Goal: Information Seeking & Learning: Understand process/instructions

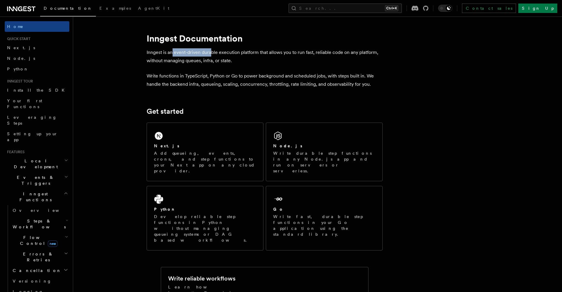
drag, startPoint x: 172, startPoint y: 52, endPoint x: 210, endPoint y: 51, distance: 37.8
click at [210, 51] on p "Inngest is an event-driven durable execution platform that allows you to run fa…" at bounding box center [265, 56] width 236 height 17
click at [229, 49] on p "Inngest is an event-driven durable execution platform that allows you to run fa…" at bounding box center [265, 56] width 236 height 17
drag, startPoint x: 211, startPoint y: 77, endPoint x: 251, endPoint y: 77, distance: 40.1
click at [237, 77] on p "Write functions in TypeScript, Python or Go to power background and scheduled j…" at bounding box center [265, 80] width 236 height 17
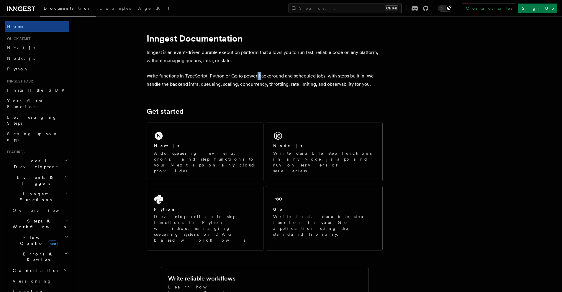
drag, startPoint x: 258, startPoint y: 77, endPoint x: 266, endPoint y: 77, distance: 8.3
click at [262, 77] on p "Write functions in TypeScript, Python or Go to power background and scheduled j…" at bounding box center [265, 80] width 236 height 17
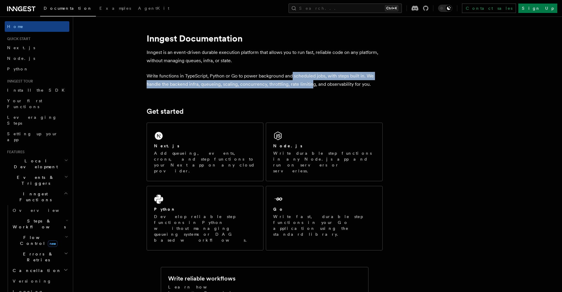
drag, startPoint x: 295, startPoint y: 80, endPoint x: 316, endPoint y: 82, distance: 20.8
click at [311, 82] on p "Write functions in TypeScript, Python or Go to power background and scheduled j…" at bounding box center [265, 80] width 236 height 17
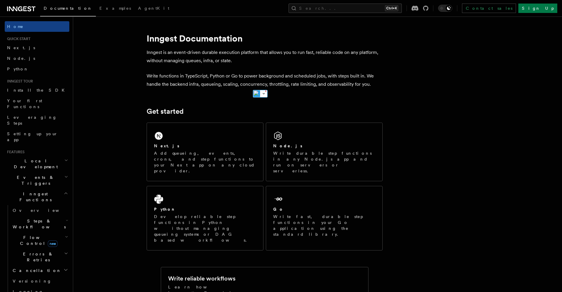
click at [356, 84] on p "Write functions in TypeScript, Python or Go to power background and scheduled j…" at bounding box center [265, 80] width 236 height 17
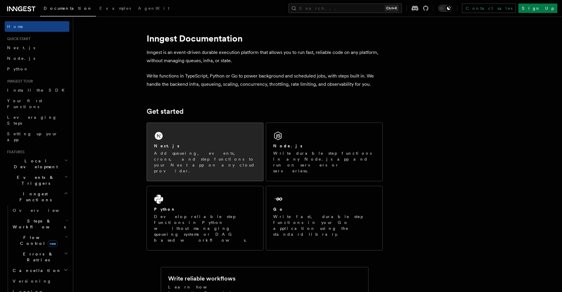
click at [218, 132] on div "Next.js Add queueing, events, crons, and step functions to your Next app on any…" at bounding box center [205, 152] width 116 height 58
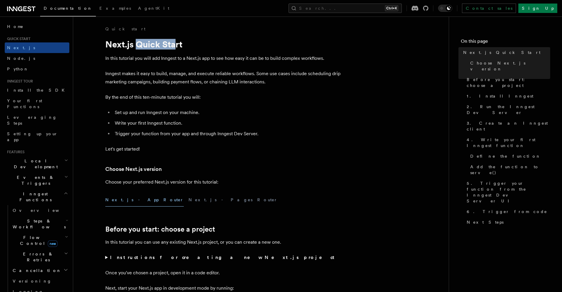
drag, startPoint x: 137, startPoint y: 45, endPoint x: 178, endPoint y: 47, distance: 41.1
click at [178, 47] on h1 "Next.js Quick Start" at bounding box center [223, 44] width 236 height 11
drag, startPoint x: 118, startPoint y: 59, endPoint x: 140, endPoint y: 59, distance: 21.2
click at [139, 59] on p "In this tutorial you will add Inngest to a Next.js app to see how easy it can b…" at bounding box center [223, 58] width 236 height 8
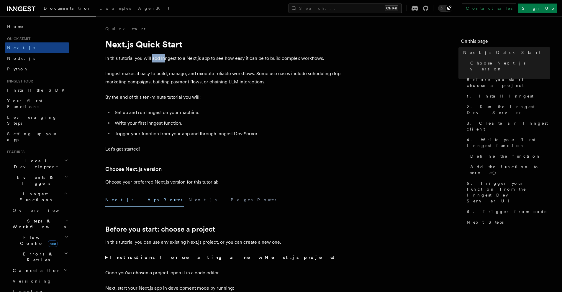
drag, startPoint x: 153, startPoint y: 60, endPoint x: 168, endPoint y: 61, distance: 14.3
click at [167, 61] on p "In this tutorial you will add Inngest to a Next.js app to see how easy it can b…" at bounding box center [223, 58] width 236 height 8
click at [194, 62] on p "In this tutorial you will add Inngest to a Next.js app to see how easy it can b…" at bounding box center [223, 58] width 236 height 8
drag, startPoint x: 156, startPoint y: 62, endPoint x: 182, endPoint y: 56, distance: 26.3
click at [181, 56] on p "In this tutorial you will add Inngest to a Next.js app to see how easy it can b…" at bounding box center [223, 58] width 236 height 8
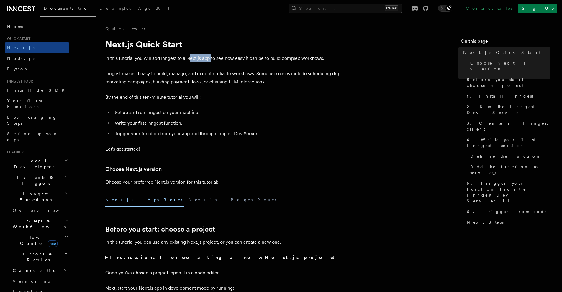
drag, startPoint x: 199, startPoint y: 58, endPoint x: 214, endPoint y: 59, distance: 15.4
click at [212, 59] on p "In this tutorial you will add Inngest to a Next.js app to see how easy it can b…" at bounding box center [223, 58] width 236 height 8
drag, startPoint x: 225, startPoint y: 59, endPoint x: 232, endPoint y: 60, distance: 7.1
click at [231, 60] on p "In this tutorial you will add Inngest to a Next.js app to see how easy it can b…" at bounding box center [223, 58] width 236 height 8
drag, startPoint x: 246, startPoint y: 61, endPoint x: 265, endPoint y: 61, distance: 19.2
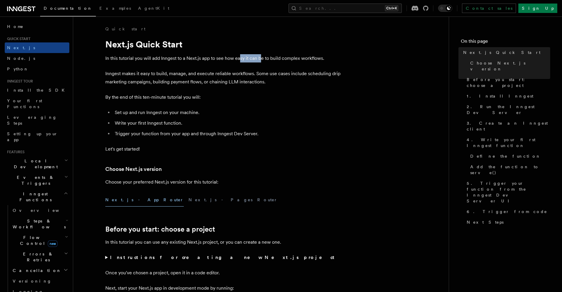
click at [263, 61] on p "In this tutorial you will add Inngest to a Next.js app to see how easy it can b…" at bounding box center [223, 58] width 236 height 8
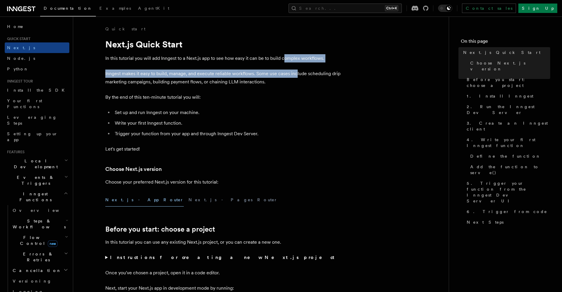
drag, startPoint x: 285, startPoint y: 62, endPoint x: 300, endPoint y: 63, distance: 14.9
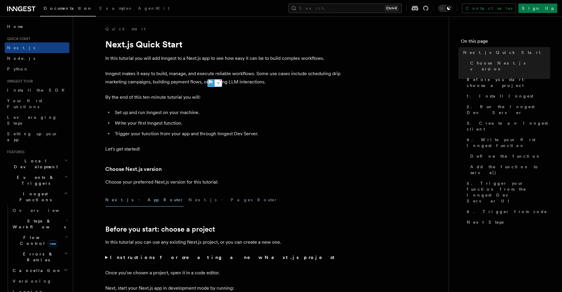
click at [262, 97] on p "By the end of this ten-minute tutorial you will:" at bounding box center [223, 97] width 236 height 8
drag, startPoint x: 128, startPoint y: 112, endPoint x: 148, endPoint y: 111, distance: 20.4
click at [148, 111] on li "Set up and run Inngest on your machine." at bounding box center [227, 113] width 228 height 8
click at [163, 110] on li "Set up and run Inngest on your machine." at bounding box center [227, 113] width 228 height 8
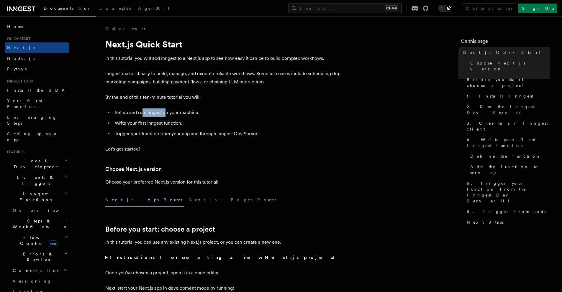
drag, startPoint x: 143, startPoint y: 112, endPoint x: 167, endPoint y: 112, distance: 24.5
click at [166, 112] on li "Set up and run Inngest on your machine." at bounding box center [227, 113] width 228 height 8
click at [174, 112] on li "Set up and run Inngest on your machine." at bounding box center [227, 113] width 228 height 8
click at [190, 112] on li "Set up and run Inngest on your machine." at bounding box center [227, 113] width 228 height 8
drag, startPoint x: 150, startPoint y: 125, endPoint x: 179, endPoint y: 124, distance: 28.6
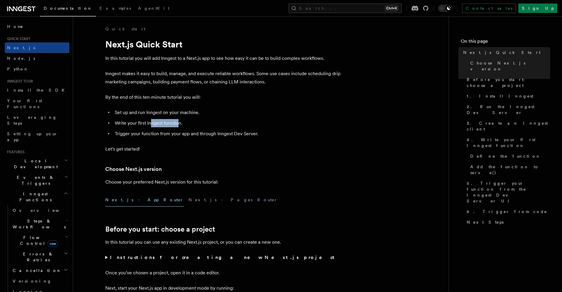
click at [178, 124] on li "Write your first Inngest function." at bounding box center [227, 123] width 228 height 8
click at [181, 124] on li "Write your first Inngest function." at bounding box center [227, 123] width 228 height 8
drag, startPoint x: 181, startPoint y: 124, endPoint x: 145, endPoint y: 125, distance: 36.3
click at [146, 125] on li "Write your first Inngest function." at bounding box center [227, 123] width 228 height 8
click at [138, 125] on li "Write your first Inngest function." at bounding box center [227, 123] width 228 height 8
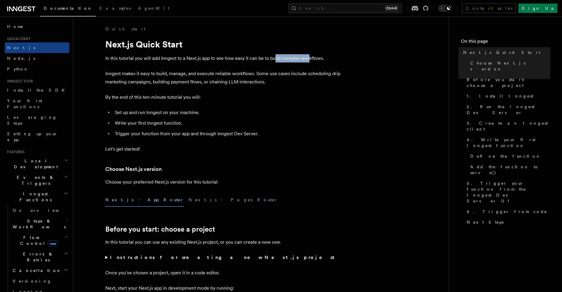
drag, startPoint x: 276, startPoint y: 57, endPoint x: 327, endPoint y: 60, distance: 51.2
click at [311, 59] on p "In this tutorial you will add Inngest to a Next.js app to see how easy it can b…" at bounding box center [223, 58] width 236 height 8
click at [329, 60] on p "In this tutorial you will add Inngest to a Next.js app to see how easy it can b…" at bounding box center [223, 58] width 236 height 8
drag, startPoint x: 112, startPoint y: 76, endPoint x: 148, endPoint y: 76, distance: 35.4
click at [147, 76] on p "Inngest makes it easy to build, manage, and execute reliable workflows. Some us…" at bounding box center [223, 78] width 236 height 17
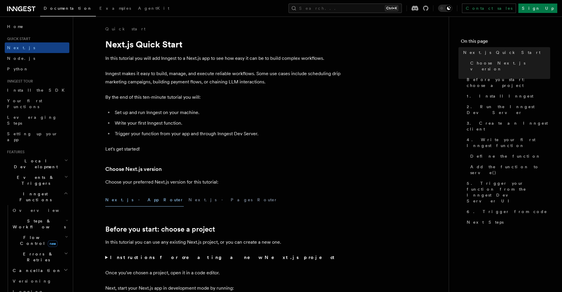
click at [157, 77] on p "Inngest makes it easy to build, manage, and execute reliable workflows. Some us…" at bounding box center [223, 78] width 236 height 17
drag, startPoint x: 167, startPoint y: 75, endPoint x: 178, endPoint y: 78, distance: 11.8
click at [176, 77] on p "Inngest makes it easy to build, manage, and execute reliable workflows. Some us…" at bounding box center [223, 78] width 236 height 17
click at [192, 78] on p "Inngest makes it easy to build, manage, and execute reliable workflows. Some us…" at bounding box center [223, 78] width 236 height 17
drag, startPoint x: 197, startPoint y: 75, endPoint x: 222, endPoint y: 75, distance: 24.8
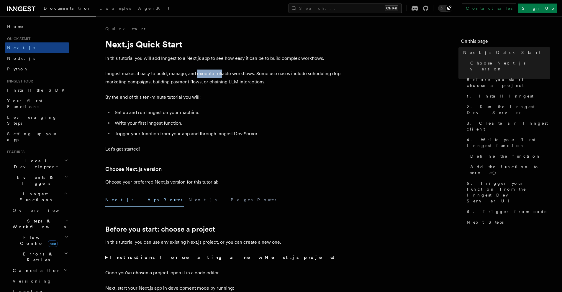
click at [222, 75] on p "Inngest makes it easy to build, manage, and execute reliable workflows. Some us…" at bounding box center [223, 78] width 236 height 17
click at [231, 75] on p "Inngest makes it easy to build, manage, and execute reliable workflows. Some us…" at bounding box center [223, 78] width 236 height 17
drag, startPoint x: 225, startPoint y: 74, endPoint x: 255, endPoint y: 74, distance: 30.4
click at [255, 74] on p "Inngest makes it easy to build, manage, and execute reliable workflows. Some us…" at bounding box center [223, 78] width 236 height 17
drag, startPoint x: 264, startPoint y: 74, endPoint x: 276, endPoint y: 75, distance: 11.8
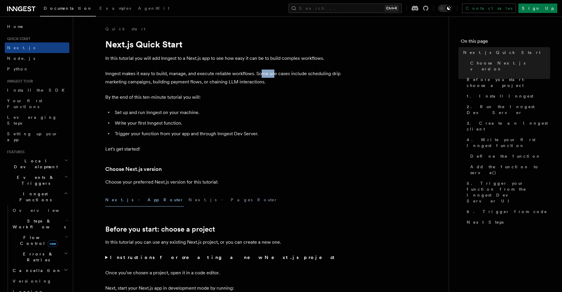
click at [274, 75] on p "Inngest makes it easy to build, manage, and execute reliable workflows. Some us…" at bounding box center [223, 78] width 236 height 17
click at [280, 75] on p "Inngest makes it easy to build, manage, and execute reliable workflows. Some us…" at bounding box center [223, 78] width 236 height 17
drag, startPoint x: 280, startPoint y: 74, endPoint x: 301, endPoint y: 75, distance: 21.0
click at [300, 75] on p "Inngest makes it easy to build, manage, and execute reliable workflows. Some us…" at bounding box center [223, 78] width 236 height 17
drag, startPoint x: 309, startPoint y: 74, endPoint x: 320, endPoint y: 74, distance: 10.3
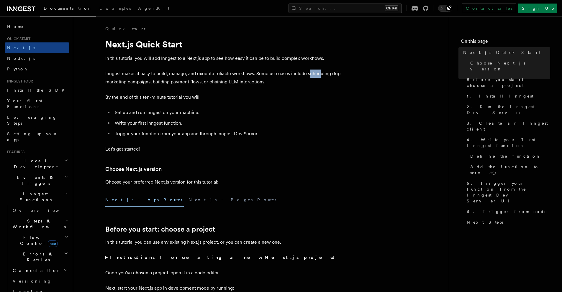
click at [320, 74] on p "Inngest makes it easy to build, manage, and execute reliable workflows. Some us…" at bounding box center [223, 78] width 236 height 17
drag, startPoint x: 325, startPoint y: 75, endPoint x: 307, endPoint y: 76, distance: 18.1
click at [315, 76] on p "Inngest makes it easy to build, manage, and execute reliable workflows. Some us…" at bounding box center [223, 78] width 236 height 17
click at [305, 76] on p "Inngest makes it easy to build, manage, and execute reliable workflows. Some us…" at bounding box center [223, 78] width 236 height 17
drag, startPoint x: 107, startPoint y: 81, endPoint x: 138, endPoint y: 82, distance: 31.3
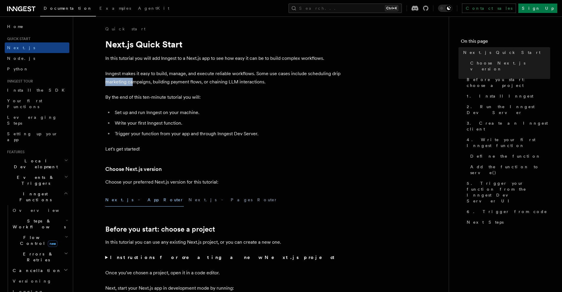
click at [135, 82] on p "Inngest makes it easy to build, manage, and execute reliable workflows. Some us…" at bounding box center [223, 78] width 236 height 17
click at [156, 82] on p "Inngest makes it easy to build, manage, and execute reliable workflows. Some us…" at bounding box center [223, 78] width 236 height 17
drag, startPoint x: 300, startPoint y: 73, endPoint x: 338, endPoint y: 77, distance: 37.7
click at [338, 77] on p "Inngest makes it easy to build, manage, and execute reliable workflows. Some us…" at bounding box center [223, 78] width 236 height 17
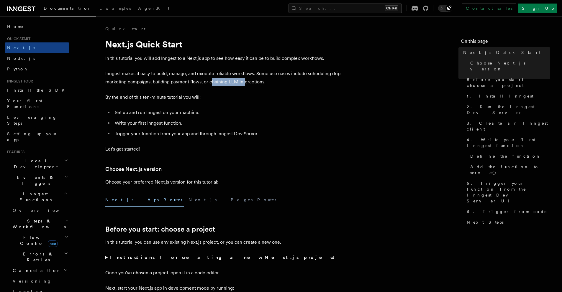
drag, startPoint x: 212, startPoint y: 84, endPoint x: 247, endPoint y: 84, distance: 35.1
click at [245, 84] on p "Inngest makes it easy to build, manage, and execute reliable workflows. Some us…" at bounding box center [223, 78] width 236 height 17
click at [262, 85] on p "Inngest makes it easy to build, manage, and execute reliable workflows. Some us…" at bounding box center [223, 78] width 236 height 17
drag, startPoint x: 268, startPoint y: 84, endPoint x: 207, endPoint y: 86, distance: 60.8
click at [207, 86] on p "Inngest makes it easy to build, manage, and execute reliable workflows. Some us…" at bounding box center [223, 78] width 236 height 17
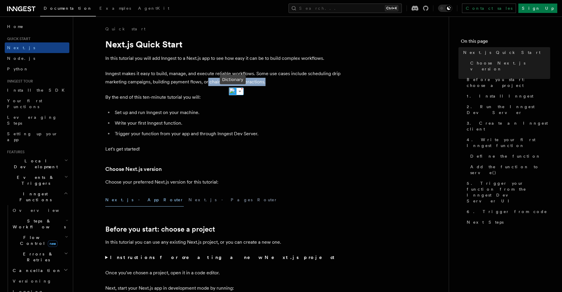
click at [230, 93] on img at bounding box center [233, 92] width 8 height 8
click at [203, 100] on p "By the end of this ten-minute tutorial you will:" at bounding box center [223, 97] width 236 height 8
drag, startPoint x: 135, startPoint y: 125, endPoint x: 147, endPoint y: 124, distance: 12.4
click at [146, 124] on li "Write your first Inngest function." at bounding box center [227, 123] width 228 height 8
drag, startPoint x: 153, startPoint y: 124, endPoint x: 169, endPoint y: 125, distance: 16.9
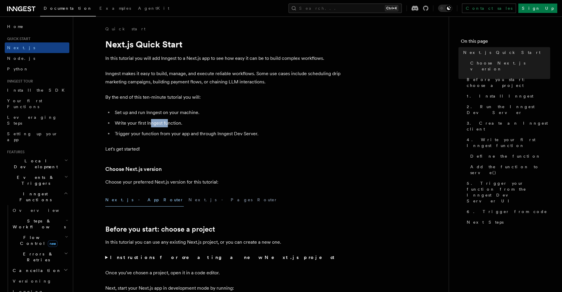
click at [168, 125] on li "Write your first Inngest function." at bounding box center [227, 123] width 228 height 8
click at [181, 125] on li "Write your first Inngest function." at bounding box center [227, 123] width 228 height 8
click at [159, 125] on li "Write your first Inngest function." at bounding box center [227, 123] width 228 height 8
click at [143, 126] on li "Write your first Inngest function." at bounding box center [227, 123] width 228 height 8
drag, startPoint x: 129, startPoint y: 134, endPoint x: 156, endPoint y: 133, distance: 27.2
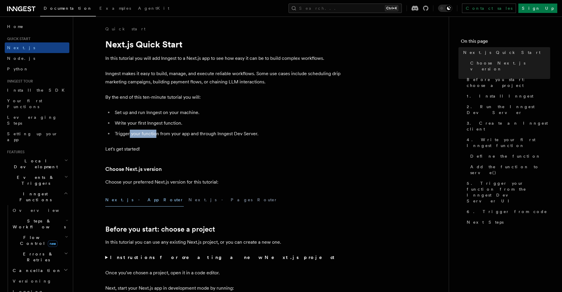
click at [156, 133] on li "Trigger your function from your app and through Inngest Dev Server." at bounding box center [227, 134] width 228 height 8
drag, startPoint x: 163, startPoint y: 132, endPoint x: 171, endPoint y: 132, distance: 7.7
click at [169, 132] on li "Trigger your function from your app and through Inngest Dev Server." at bounding box center [227, 134] width 228 height 8
click at [180, 134] on li "Trigger your function from your app and through Inngest Dev Server." at bounding box center [227, 134] width 228 height 8
drag, startPoint x: 190, startPoint y: 134, endPoint x: 201, endPoint y: 134, distance: 10.6
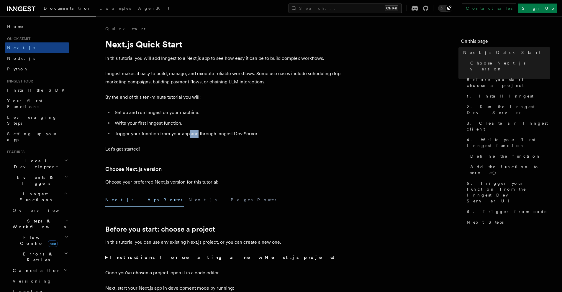
click at [199, 134] on li "Trigger your function from your app and through Inngest Dev Server." at bounding box center [227, 134] width 228 height 8
click at [207, 134] on li "Trigger your function from your app and through Inngest Dev Server." at bounding box center [227, 134] width 228 height 8
drag, startPoint x: 114, startPoint y: 134, endPoint x: 146, endPoint y: 133, distance: 32.5
click at [145, 133] on li "Trigger your function from your app and through Inngest Dev Server." at bounding box center [227, 134] width 228 height 8
drag, startPoint x: 158, startPoint y: 134, endPoint x: 176, endPoint y: 137, distance: 17.9
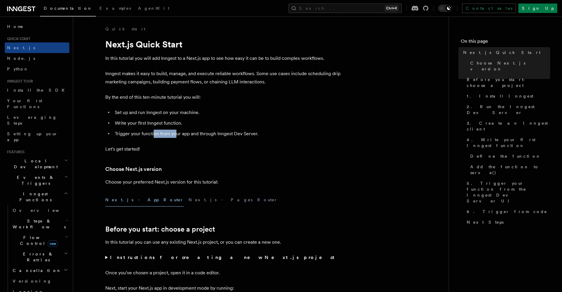
click at [176, 137] on li "Trigger your function from your app and through Inngest Dev Server." at bounding box center [227, 134] width 228 height 8
click at [203, 147] on p "Let's get started!" at bounding box center [223, 149] width 236 height 8
